Goal: Information Seeking & Learning: Find contact information

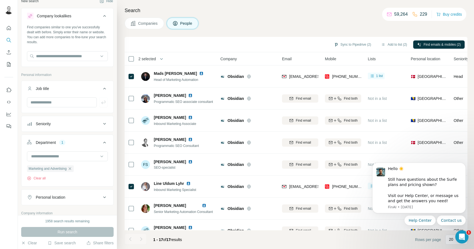
scroll to position [4, 0]
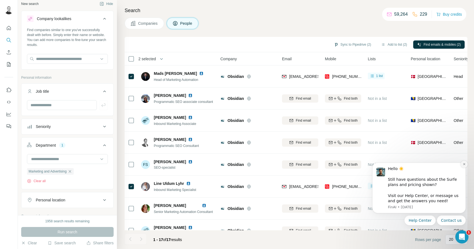
click at [465, 164] on icon "Dismiss notification" at bounding box center [463, 163] width 3 height 3
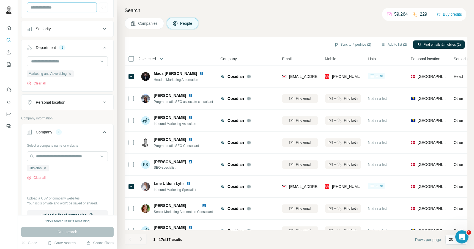
scroll to position [103, 0]
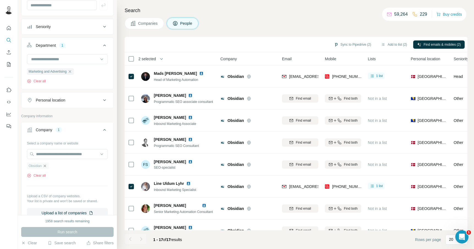
click at [46, 166] on icon "button" at bounding box center [45, 166] width 4 height 4
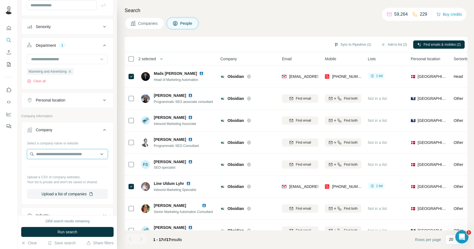
click at [58, 155] on input "text" at bounding box center [67, 154] width 81 height 10
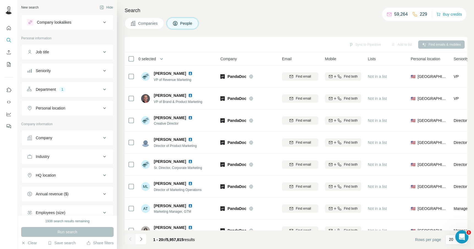
click at [56, 141] on button "Company" at bounding box center [67, 137] width 92 height 13
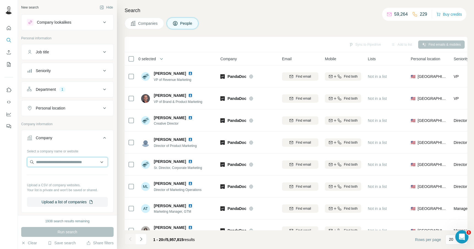
click at [49, 162] on input "text" at bounding box center [67, 162] width 81 height 10
paste input "**********"
type input "**********"
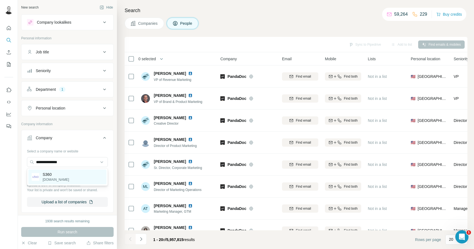
click at [48, 178] on p "[DOMAIN_NAME]" at bounding box center [56, 179] width 26 height 5
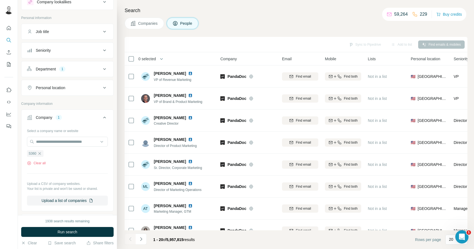
scroll to position [7, 0]
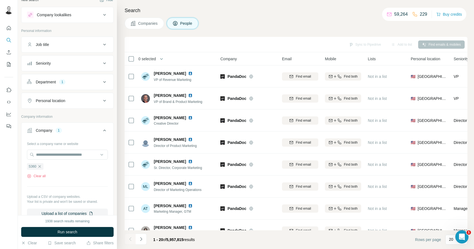
click at [89, 82] on div "Department 1" at bounding box center [64, 81] width 74 height 5
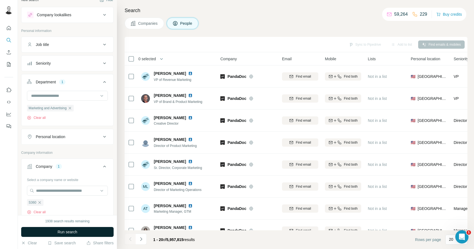
click at [66, 233] on span "Run search" at bounding box center [67, 231] width 20 height 5
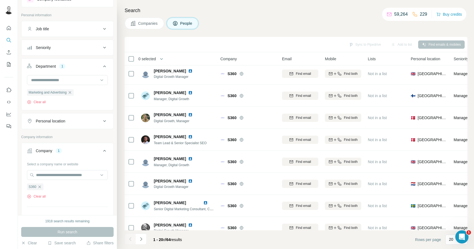
scroll to position [22, 0]
click at [85, 123] on div "Personal location" at bounding box center [64, 121] width 74 height 5
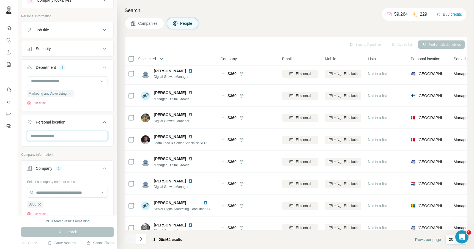
click at [68, 135] on input "text" at bounding box center [67, 136] width 81 height 10
type input "****"
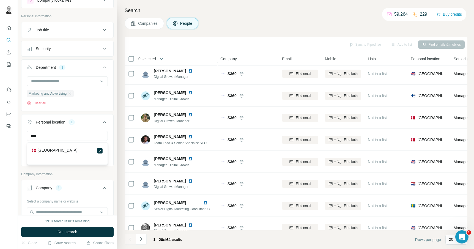
click at [92, 121] on div "Personal location 1" at bounding box center [64, 121] width 74 height 5
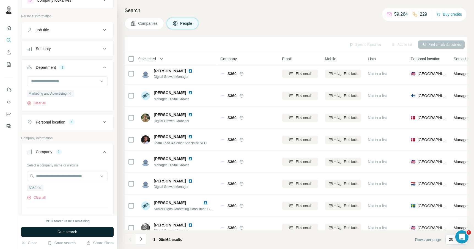
click at [68, 232] on span "Run search" at bounding box center [67, 231] width 20 height 5
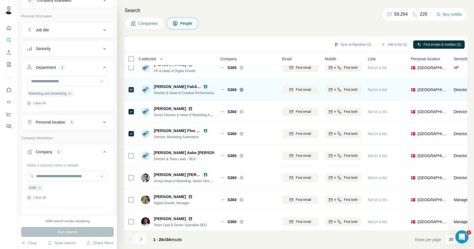
scroll to position [6, 0]
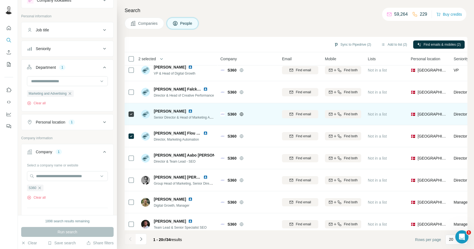
click at [131, 107] on div at bounding box center [131, 113] width 7 height 15
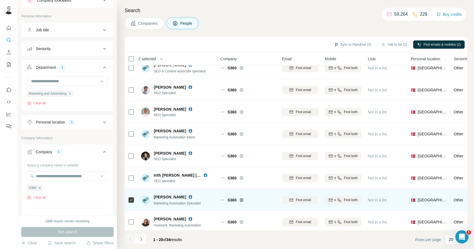
scroll to position [275, 0]
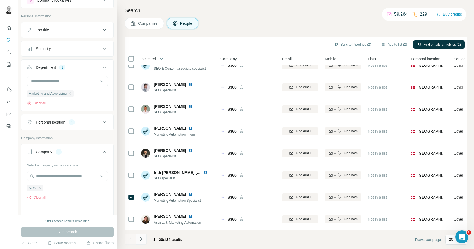
click at [143, 238] on icon "Navigate to next page" at bounding box center [140, 238] width 5 height 5
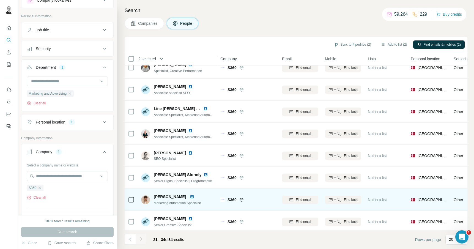
scroll to position [0, 0]
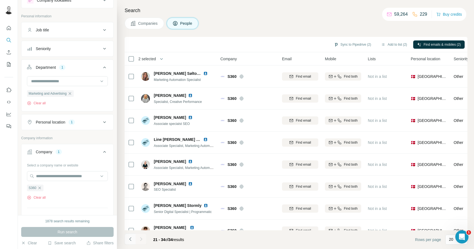
click at [130, 240] on icon "Navigate to previous page" at bounding box center [130, 239] width 2 height 4
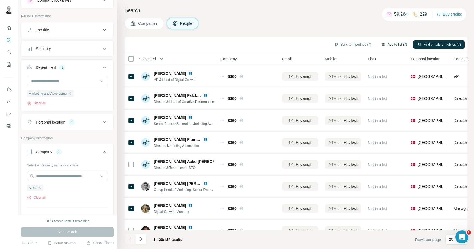
click at [389, 43] on button "Add to list (7)" at bounding box center [394, 44] width 34 height 8
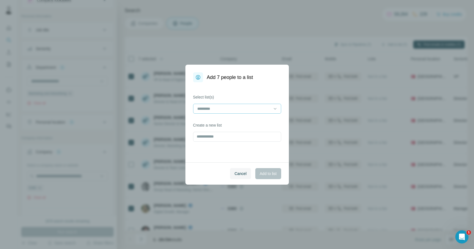
click at [224, 107] on input at bounding box center [234, 109] width 74 height 6
click at [204, 164] on div "Cancel Add to list" at bounding box center [236, 173] width 103 height 22
click at [235, 173] on span "Cancel" at bounding box center [240, 173] width 12 height 5
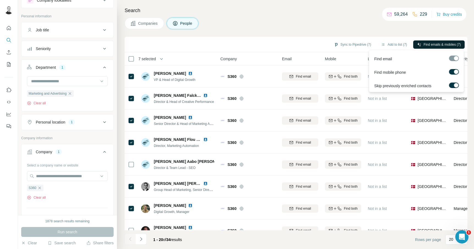
click at [433, 45] on span "Find emails & mobiles (7)" at bounding box center [441, 44] width 37 height 5
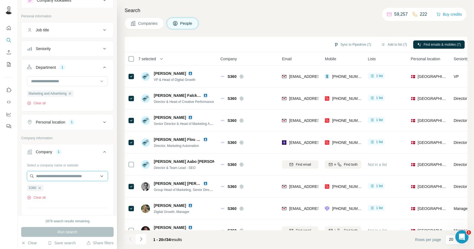
click at [51, 177] on input "text" at bounding box center [67, 176] width 81 height 10
paste input "**********"
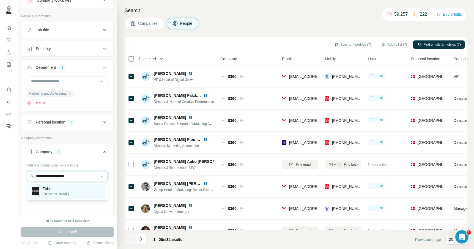
type input "**********"
click at [49, 190] on p "Fabo" at bounding box center [56, 188] width 26 height 5
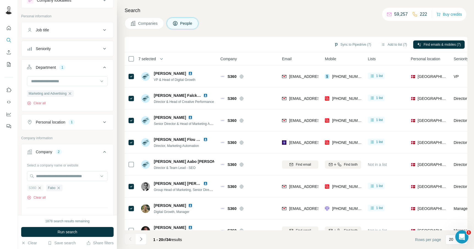
click at [41, 188] on icon "button" at bounding box center [39, 187] width 2 height 2
click at [56, 231] on button "Run search" at bounding box center [67, 232] width 92 height 10
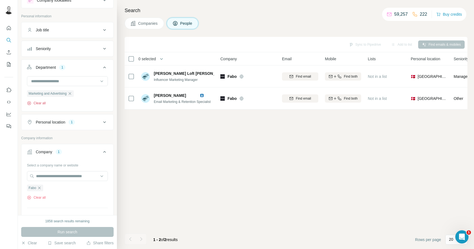
click at [41, 103] on button "Clear all" at bounding box center [36, 103] width 19 height 5
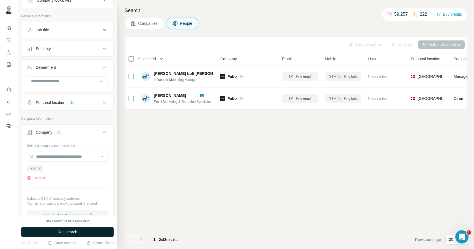
click at [55, 232] on button "Run search" at bounding box center [67, 232] width 92 height 10
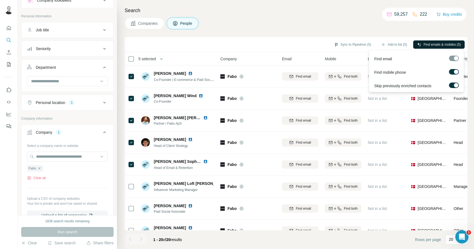
click at [434, 44] on span "Find emails & mobiles (5)" at bounding box center [441, 44] width 37 height 5
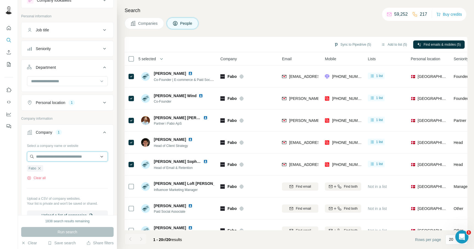
click at [62, 156] on input "text" at bounding box center [67, 156] width 81 height 10
paste input "**********"
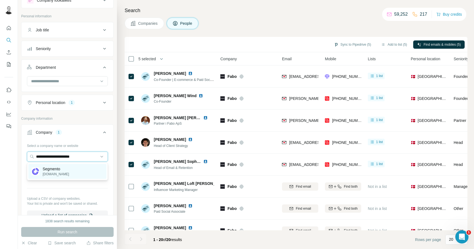
type input "**********"
click at [57, 172] on p "segmento.dk" at bounding box center [56, 174] width 26 height 5
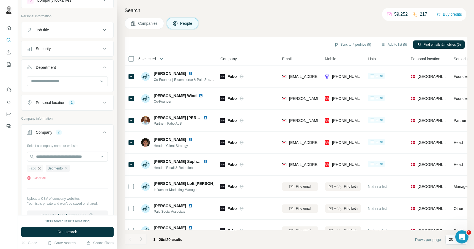
click at [40, 169] on icon "button" at bounding box center [39, 168] width 4 height 4
click at [63, 231] on span "Run search" at bounding box center [67, 231] width 20 height 5
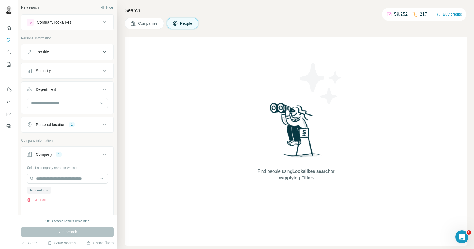
click at [83, 124] on div "Personal location 1" at bounding box center [64, 124] width 74 height 5
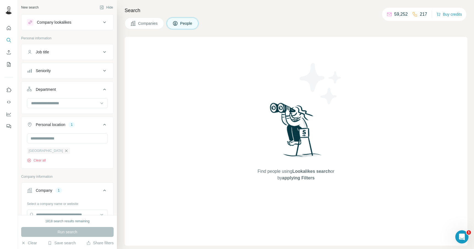
click at [64, 151] on icon "button" at bounding box center [66, 150] width 4 height 4
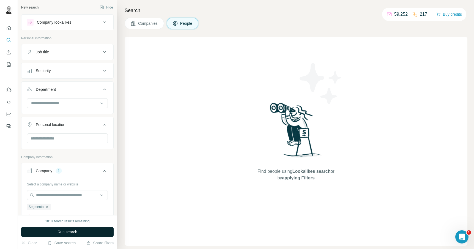
click at [61, 232] on span "Run search" at bounding box center [67, 231] width 20 height 5
click at [150, 23] on span "Companies" at bounding box center [148, 23] width 20 height 5
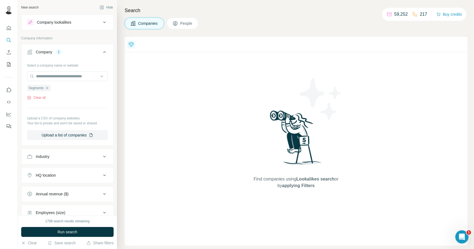
click at [182, 25] on span "People" at bounding box center [186, 23] width 13 height 5
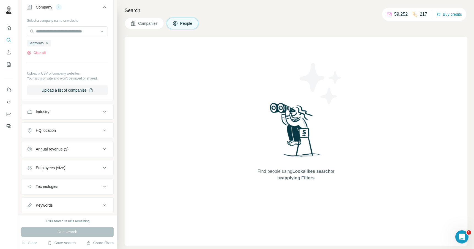
scroll to position [131, 0]
click at [69, 29] on input "text" at bounding box center [67, 31] width 81 height 10
paste input "**********"
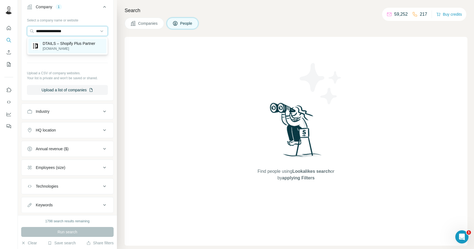
type input "**********"
click at [61, 45] on p "DTAILS – Shopify Plus Partner" at bounding box center [69, 43] width 53 height 5
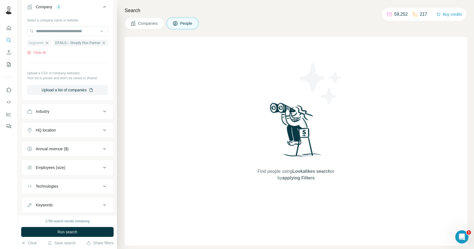
click at [49, 43] on icon "button" at bounding box center [47, 43] width 4 height 4
click at [60, 231] on span "Run search" at bounding box center [67, 231] width 20 height 5
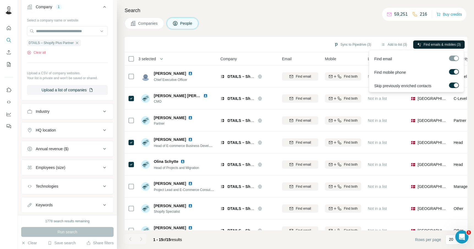
click at [432, 44] on span "Find emails & mobiles (3)" at bounding box center [441, 44] width 37 height 5
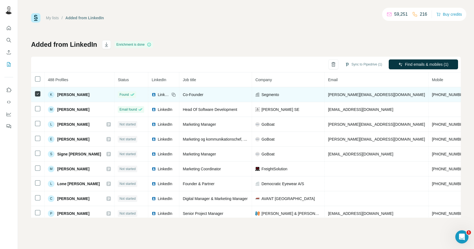
drag, startPoint x: 89, startPoint y: 94, endPoint x: 57, endPoint y: 96, distance: 32.2
click at [57, 96] on div "K Kasper Carlsen" at bounding box center [79, 94] width 63 height 7
copy span "Kasper Carlsen"
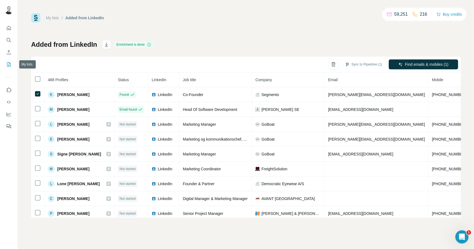
click at [8, 66] on icon "My lists" at bounding box center [8, 64] width 5 height 5
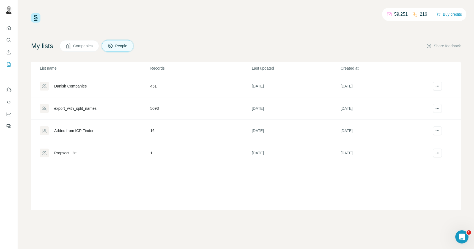
click at [73, 132] on div "Added from ICP Finder" at bounding box center [73, 130] width 39 height 5
click at [69, 153] on div "Propsect List" at bounding box center [65, 152] width 22 height 5
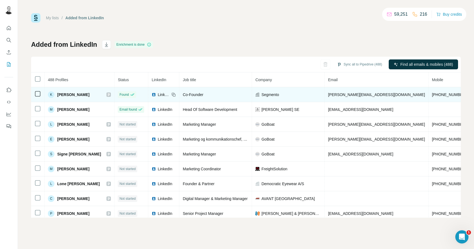
click at [88, 95] on div "K Kasper Carlsen" at bounding box center [79, 94] width 63 height 7
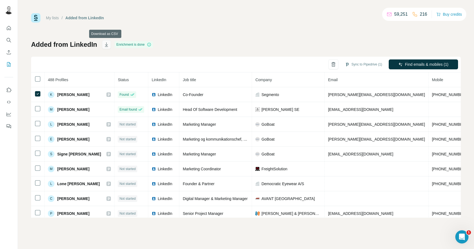
click at [108, 44] on icon "button" at bounding box center [106, 44] width 5 height 5
click at [10, 65] on icon "My lists" at bounding box center [9, 64] width 4 height 4
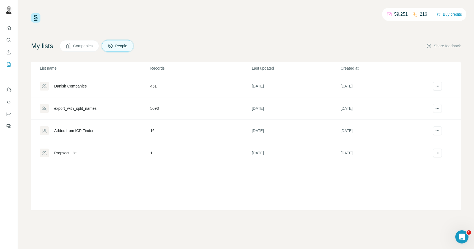
click at [65, 131] on div "Added from ICP Finder" at bounding box center [73, 130] width 39 height 5
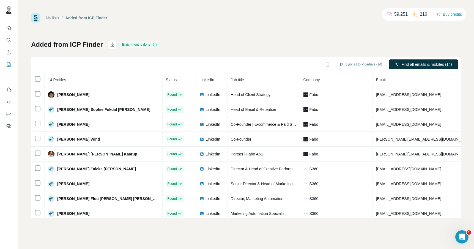
click at [202, 36] on div "My lists / Added from ICP Finder 59,251 216 Buy credits Added from ICP Finder E…" at bounding box center [245, 115] width 429 height 204
